Goal: Check status: Check status

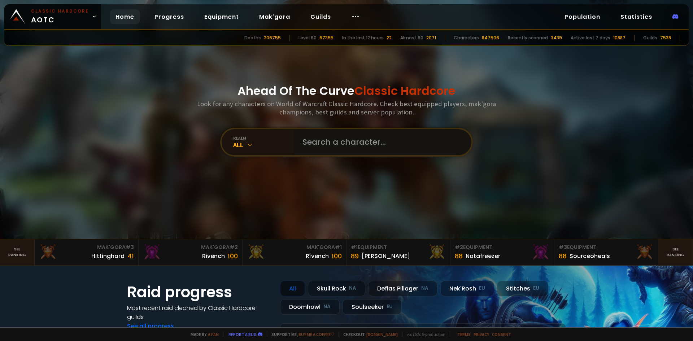
click at [383, 144] on input "text" at bounding box center [380, 142] width 165 height 26
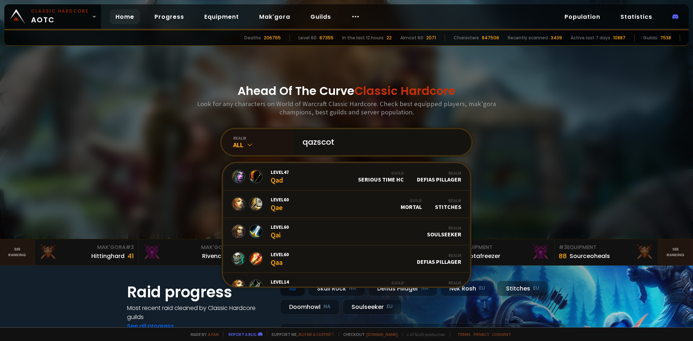
type input "qazscott"
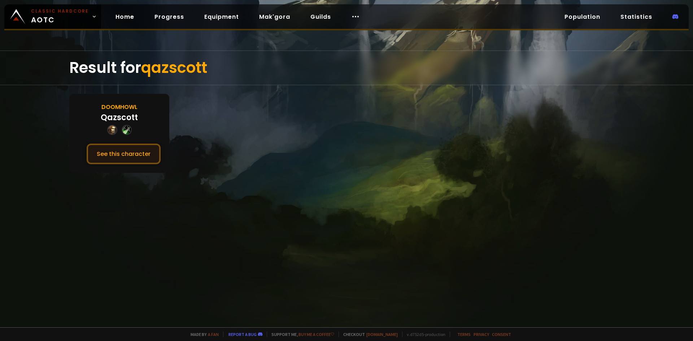
click at [123, 151] on button "See this character" at bounding box center [124, 154] width 74 height 21
